Goal: Use online tool/utility: Utilize a website feature to perform a specific function

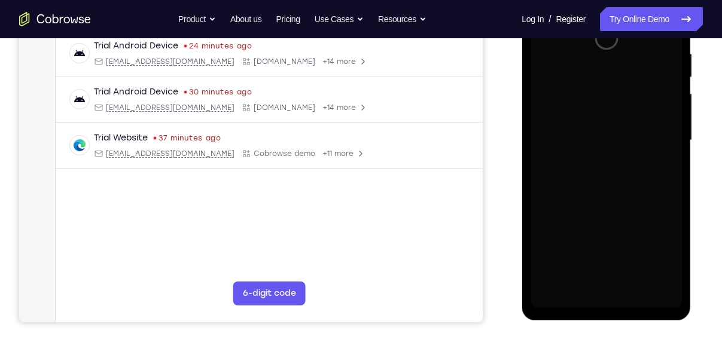
scroll to position [234, 0]
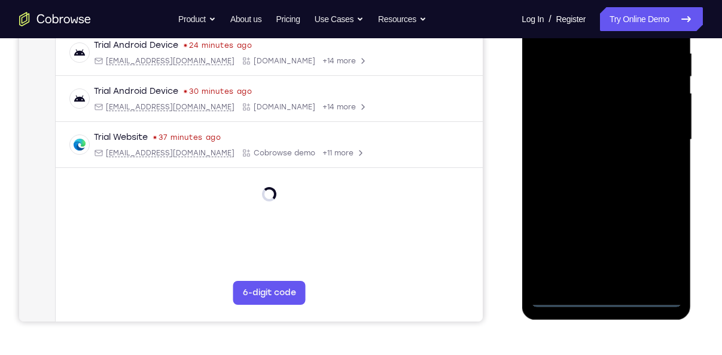
click at [607, 303] on div at bounding box center [605, 140] width 151 height 335
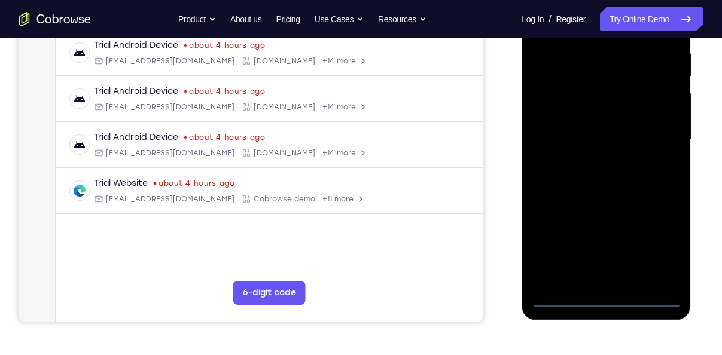
click at [669, 242] on div at bounding box center [605, 140] width 151 height 335
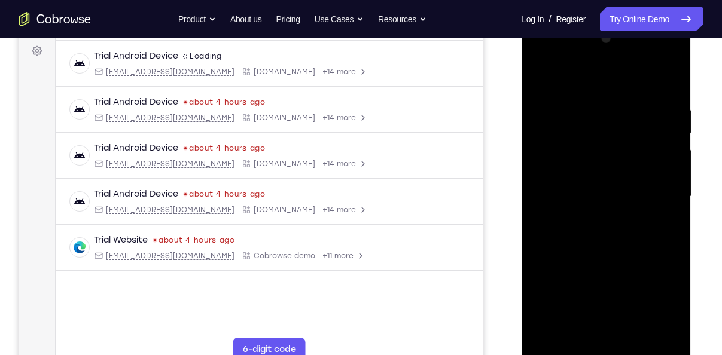
click at [543, 57] on div at bounding box center [605, 196] width 151 height 335
click at [662, 189] on div at bounding box center [605, 196] width 151 height 335
click at [593, 217] on div at bounding box center [605, 196] width 151 height 335
click at [590, 184] on div at bounding box center [605, 196] width 151 height 335
click at [582, 170] on div at bounding box center [605, 196] width 151 height 335
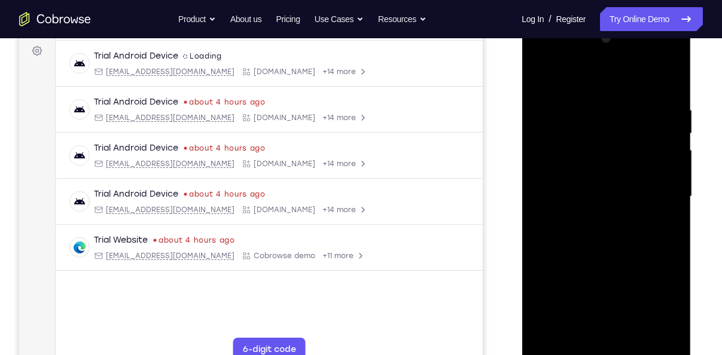
click at [618, 194] on div at bounding box center [605, 196] width 151 height 335
click at [620, 231] on div at bounding box center [605, 196] width 151 height 335
click at [670, 332] on div at bounding box center [605, 196] width 151 height 335
click at [631, 248] on div at bounding box center [605, 196] width 151 height 335
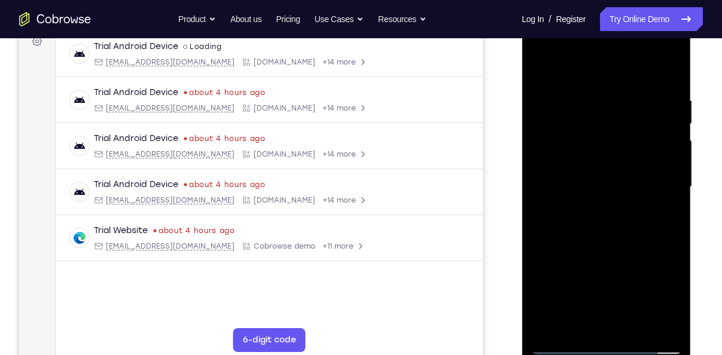
scroll to position [188, 0]
drag, startPoint x: 606, startPoint y: 270, endPoint x: 602, endPoint y: 122, distance: 147.7
click at [602, 122] on div at bounding box center [605, 186] width 151 height 335
drag, startPoint x: 628, startPoint y: 216, endPoint x: 622, endPoint y: 100, distance: 116.1
click at [622, 100] on div at bounding box center [605, 186] width 151 height 335
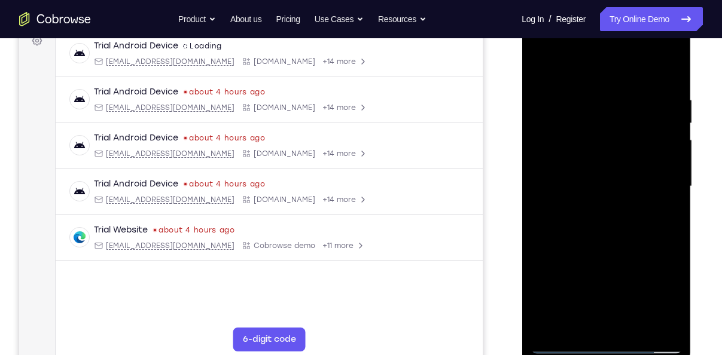
click at [635, 328] on div at bounding box center [605, 186] width 151 height 335
click at [627, 244] on div at bounding box center [605, 186] width 151 height 335
click at [609, 253] on div at bounding box center [605, 186] width 151 height 335
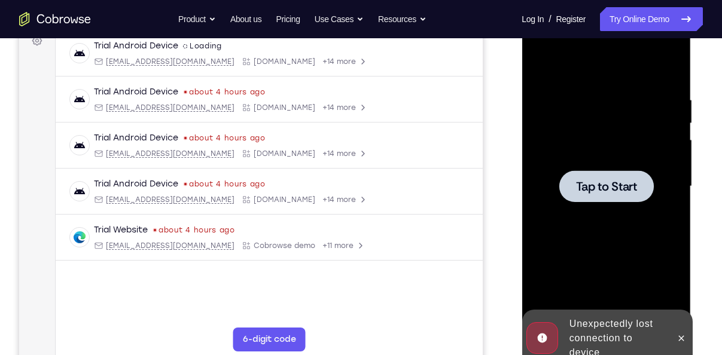
click at [609, 187] on span "Tap to Start" at bounding box center [605, 187] width 61 height 12
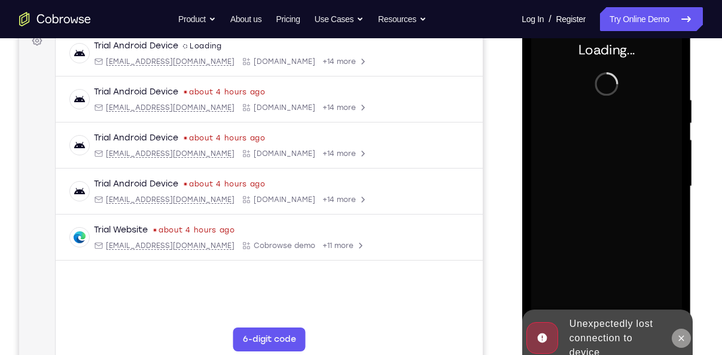
click at [682, 337] on icon at bounding box center [680, 339] width 10 height 10
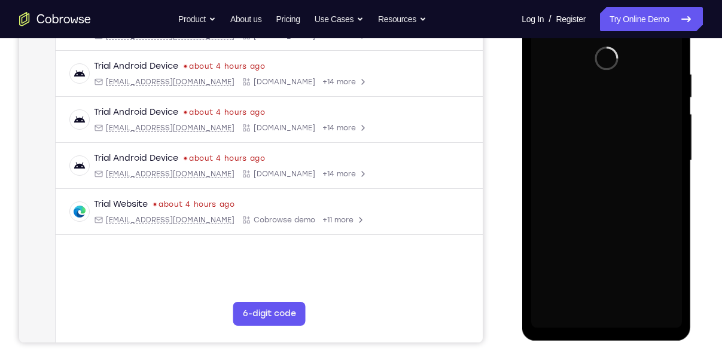
scroll to position [214, 0]
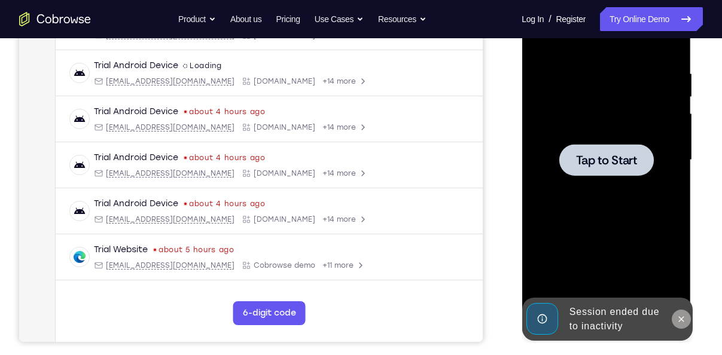
click at [683, 320] on icon at bounding box center [680, 319] width 10 height 10
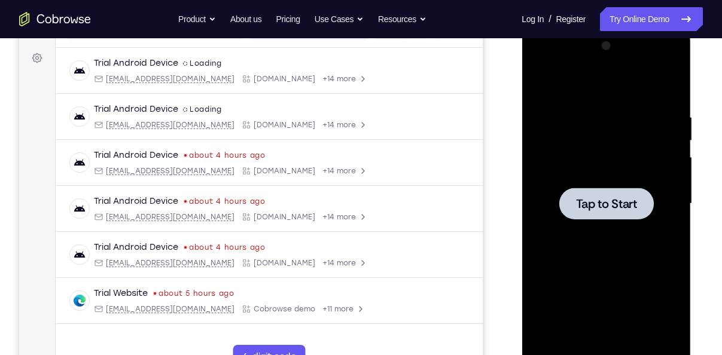
scroll to position [164, 0]
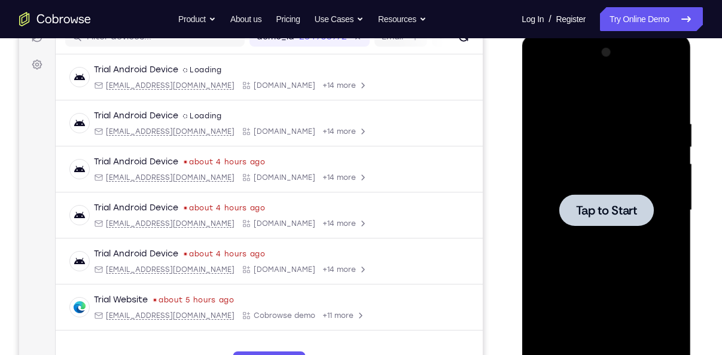
click at [617, 205] on span "Tap to Start" at bounding box center [605, 210] width 61 height 12
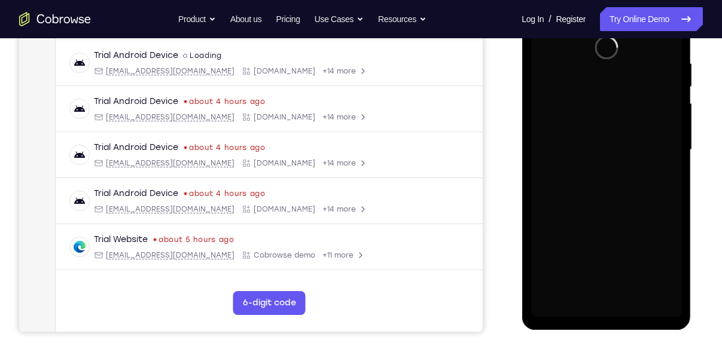
scroll to position [225, 0]
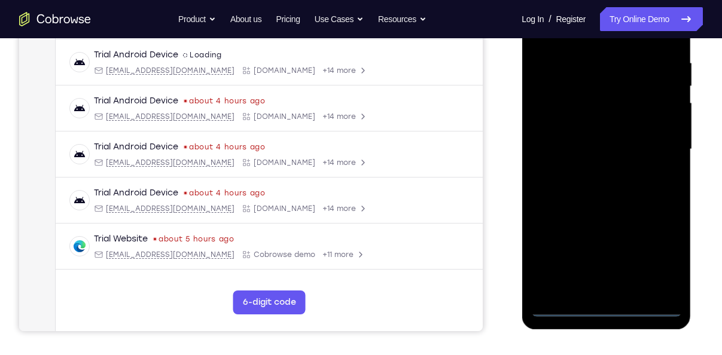
click at [607, 308] on div at bounding box center [605, 149] width 151 height 335
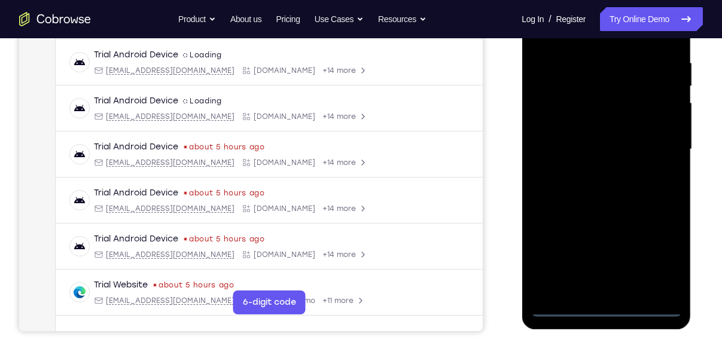
click at [660, 256] on div at bounding box center [605, 149] width 151 height 335
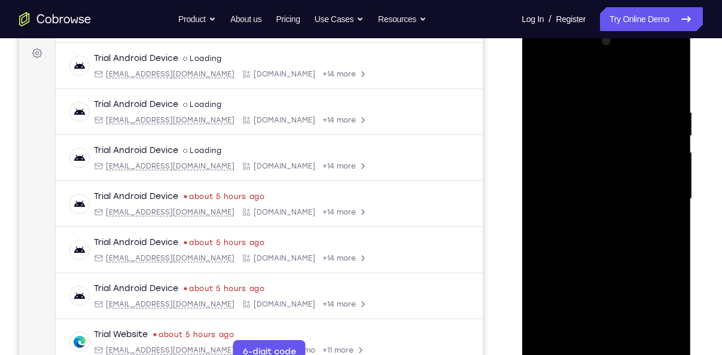
scroll to position [171, 0]
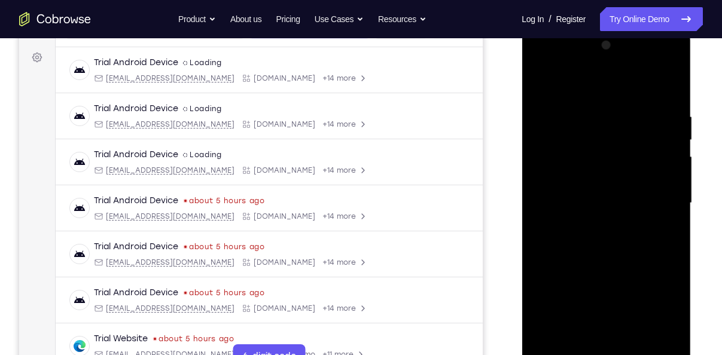
click at [541, 62] on div at bounding box center [605, 203] width 151 height 335
click at [658, 195] on div at bounding box center [605, 203] width 151 height 335
click at [608, 313] on div at bounding box center [605, 203] width 151 height 335
click at [589, 226] on div at bounding box center [605, 203] width 151 height 335
click at [578, 182] on div at bounding box center [605, 203] width 151 height 335
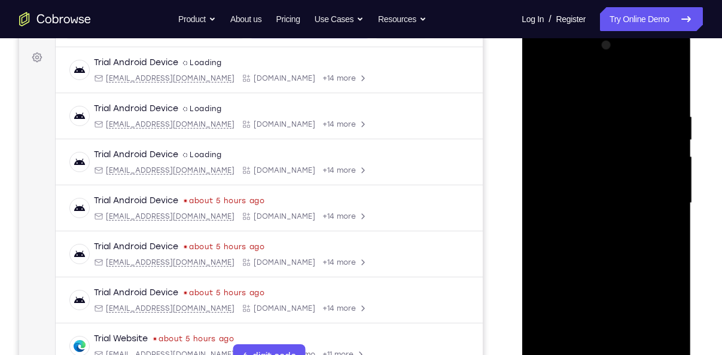
click at [607, 175] on div at bounding box center [605, 203] width 151 height 335
click at [617, 202] on div at bounding box center [605, 203] width 151 height 335
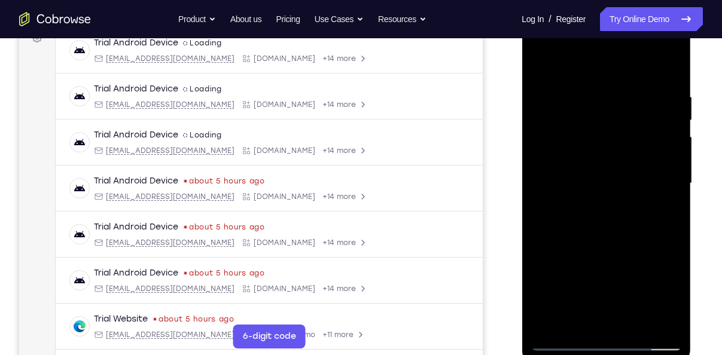
scroll to position [197, 0]
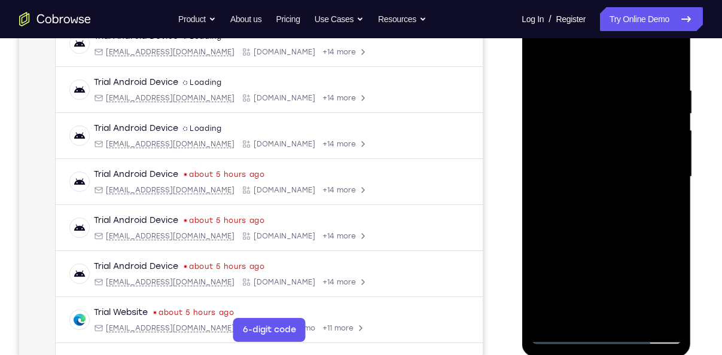
click at [626, 219] on div at bounding box center [605, 177] width 151 height 335
click at [616, 212] on div at bounding box center [605, 177] width 151 height 335
click at [631, 232] on div at bounding box center [605, 177] width 151 height 335
click at [637, 320] on div at bounding box center [605, 177] width 151 height 335
click at [597, 238] on div at bounding box center [605, 177] width 151 height 335
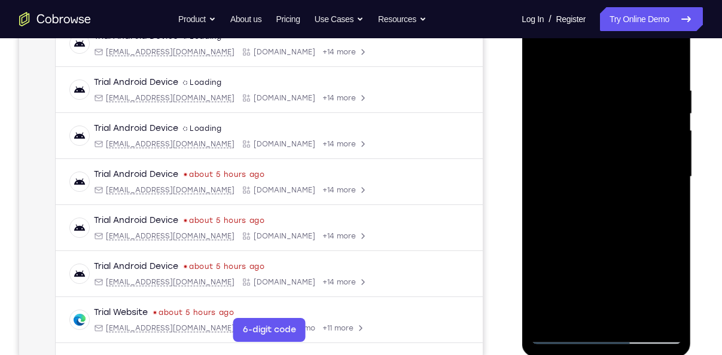
click at [544, 57] on div at bounding box center [605, 177] width 151 height 335
click at [671, 183] on div at bounding box center [605, 177] width 151 height 335
click at [539, 273] on div at bounding box center [605, 177] width 151 height 335
